Goal: Task Accomplishment & Management: Use online tool/utility

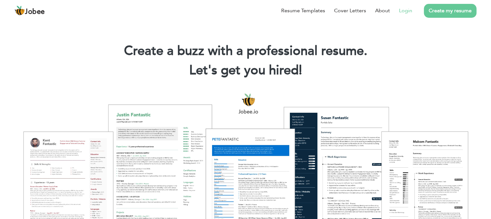
click at [405, 9] on link "Login" at bounding box center [405, 11] width 13 height 8
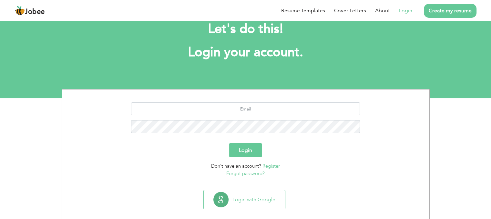
scroll to position [26, 0]
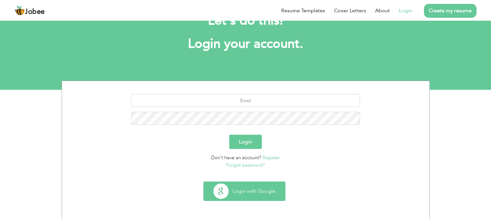
click at [232, 195] on button "Login with Google" at bounding box center [244, 191] width 81 height 19
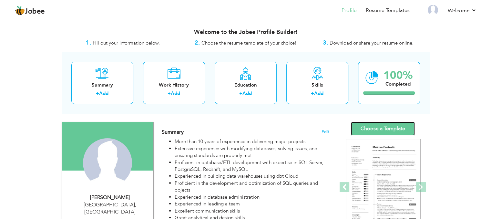
click at [384, 130] on link "Choose a Template" at bounding box center [383, 129] width 64 height 14
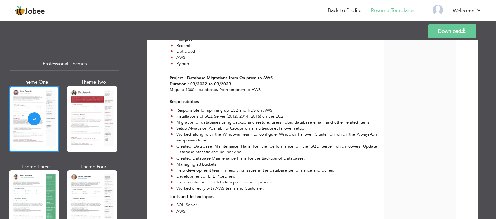
scroll to position [181, 0]
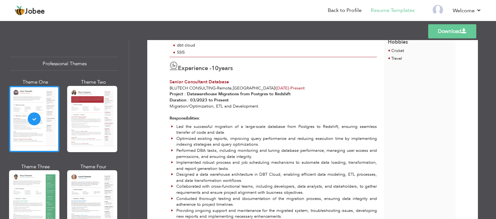
click at [441, 28] on link "Download" at bounding box center [452, 31] width 48 height 14
